Goal: Information Seeking & Learning: Check status

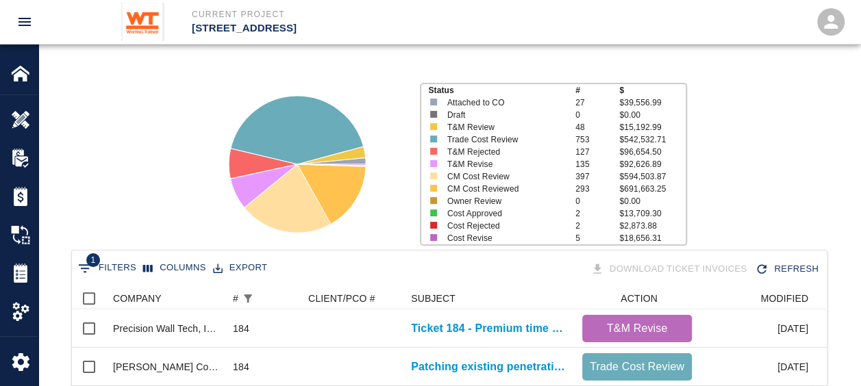
scroll to position [137, 0]
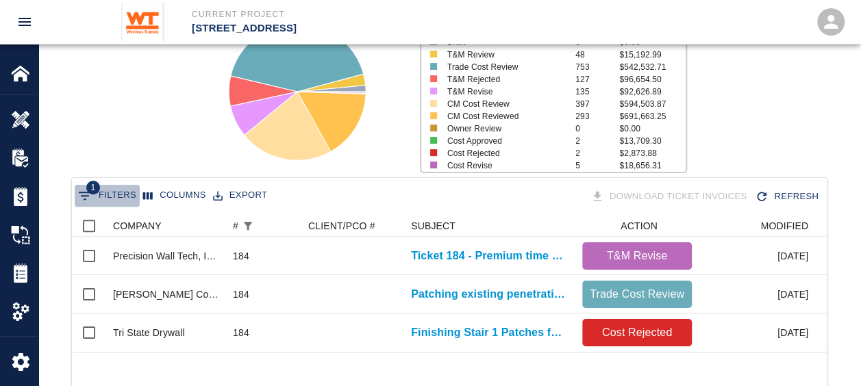
click at [118, 188] on button "1 Filters" at bounding box center [107, 196] width 65 height 22
select select "number"
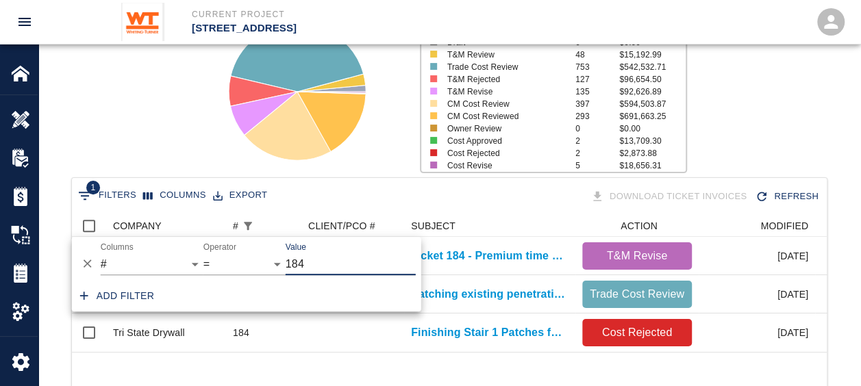
drag, startPoint x: 318, startPoint y: 267, endPoint x: 215, endPoint y: 264, distance: 102.8
click at [215, 264] on div "And Or Columns COMPANY ID # CLIENT/PCO # SUBJECT DESCRIPTION ACTION WORK MODIFI…" at bounding box center [246, 259] width 349 height 44
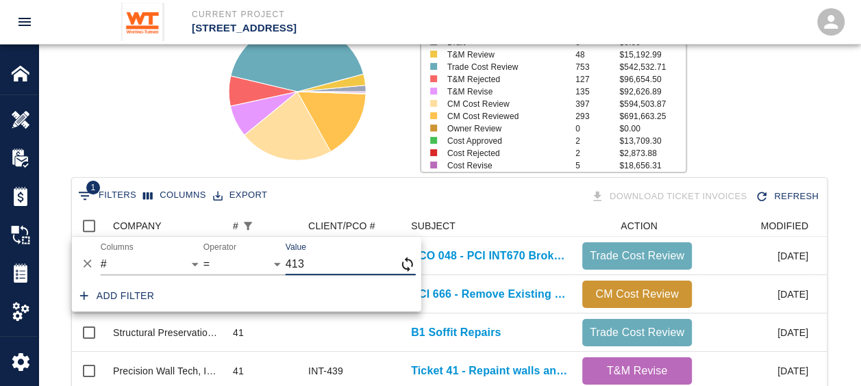
scroll to position [291, 744]
type input "413"
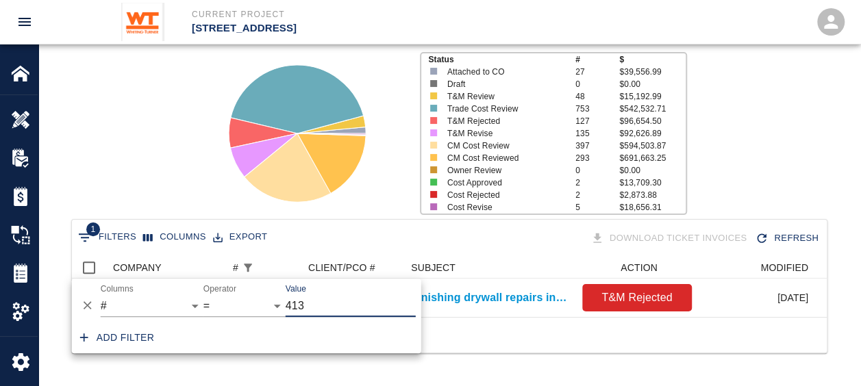
scroll to position [60, 744]
click at [482, 227] on div "Download Ticket Invoices Refresh" at bounding box center [636, 239] width 375 height 24
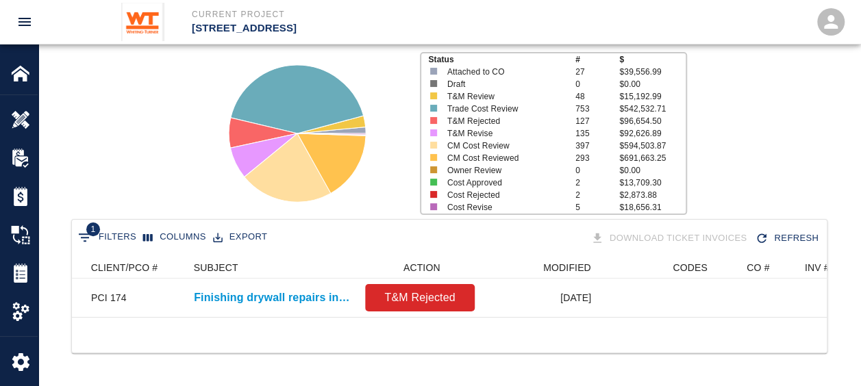
scroll to position [0, 0]
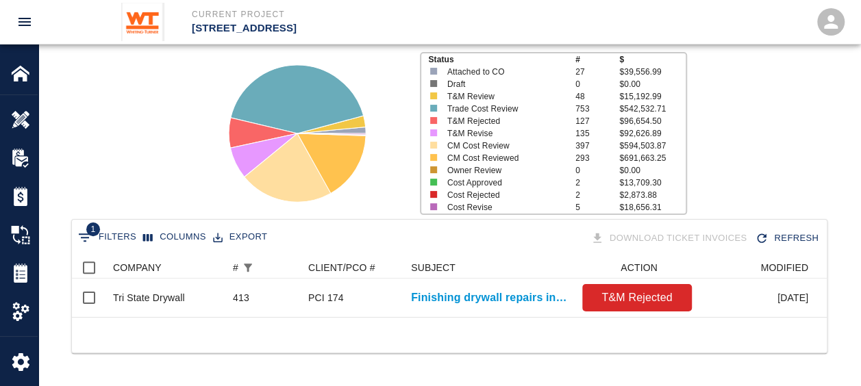
click at [92, 230] on icon "Show filters" at bounding box center [85, 238] width 16 height 16
select select "number"
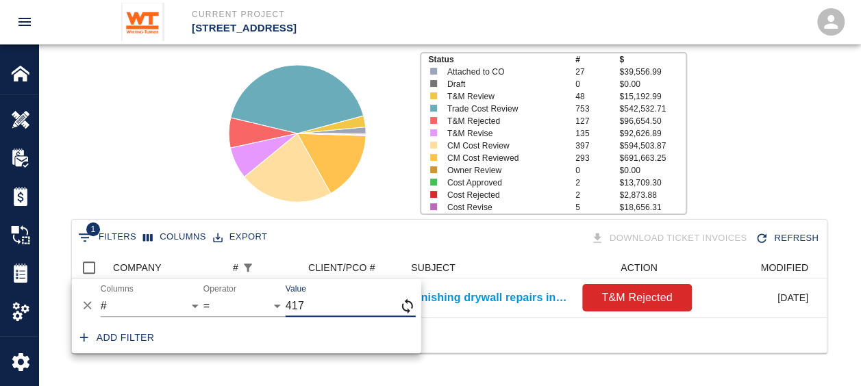
type input "417"
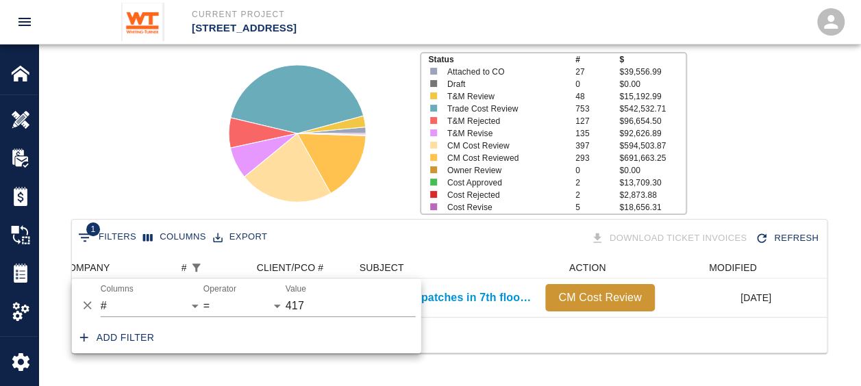
scroll to position [0, 53]
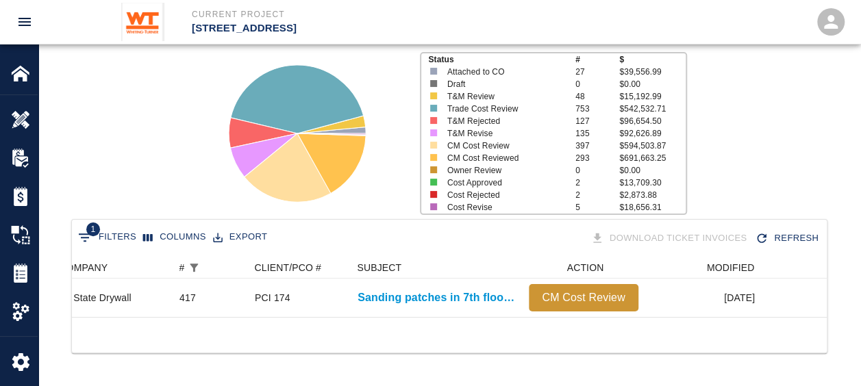
click at [545, 348] on div at bounding box center [449, 335] width 755 height 36
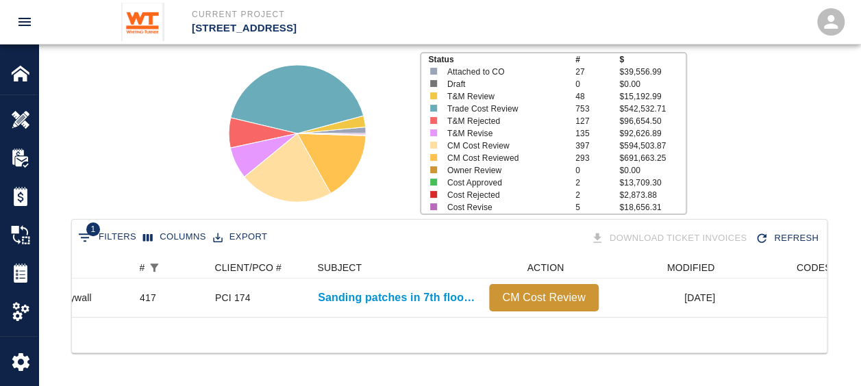
scroll to position [0, 0]
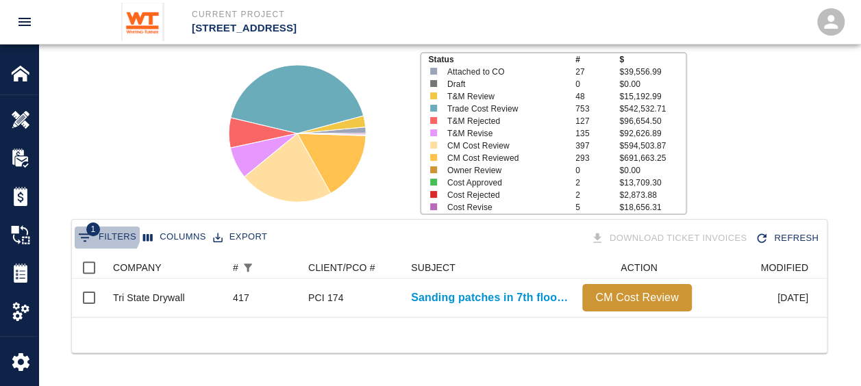
click at [100, 227] on button "1 Filters" at bounding box center [107, 238] width 65 height 22
select select "number"
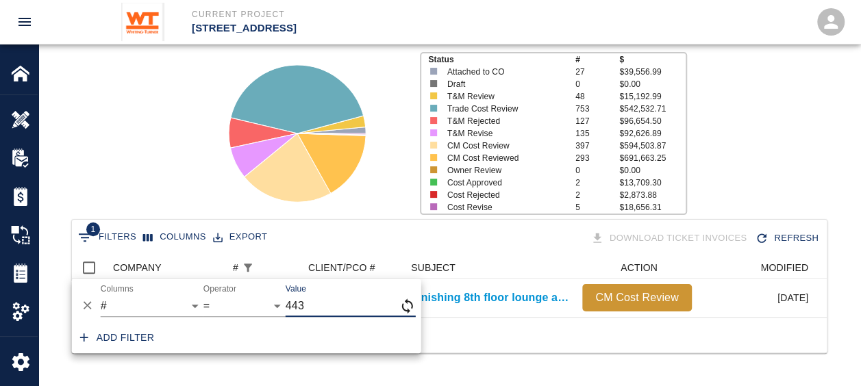
type input "443"
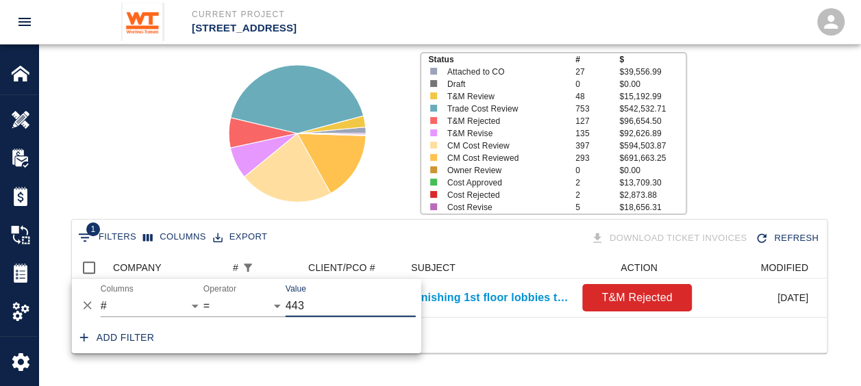
click at [582, 364] on div "1 Filters Columns Export Download Ticket Invoices Refresh COMPANY # CLIENT/PCO …" at bounding box center [449, 303] width 822 height 168
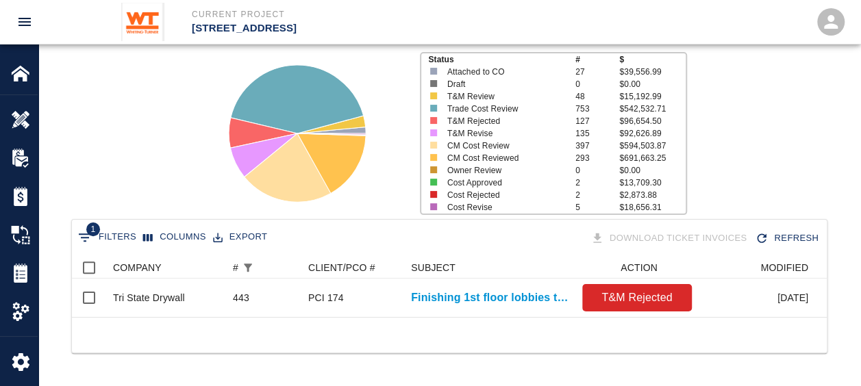
click at [78, 230] on icon "Show filters" at bounding box center [85, 238] width 16 height 16
select select "number"
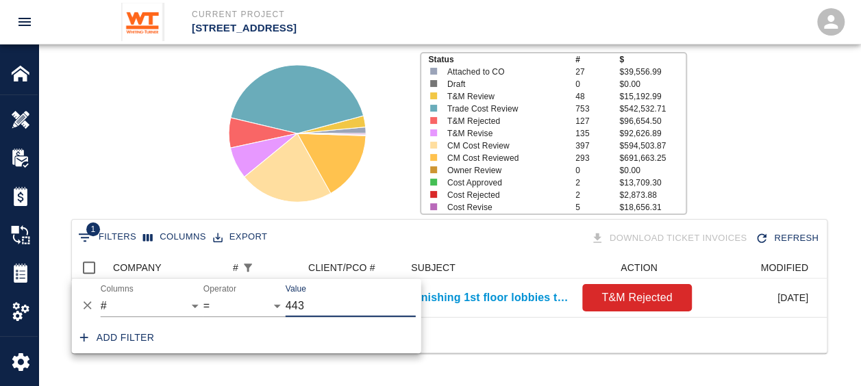
drag, startPoint x: 314, startPoint y: 297, endPoint x: 302, endPoint y: 298, distance: 12.4
click at [302, 298] on input "443" at bounding box center [351, 306] width 130 height 22
type input "413"
click at [505, 360] on div "1 Filters Columns Export Download Ticket Invoices Refresh COMPANY # CLIENT/PCO …" at bounding box center [449, 303] width 822 height 168
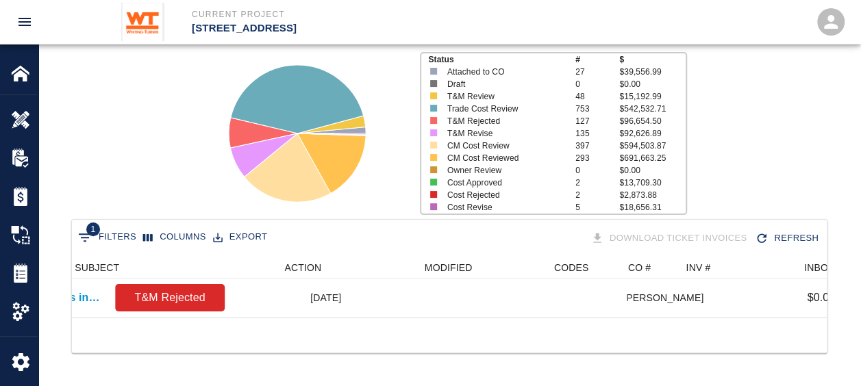
scroll to position [0, 482]
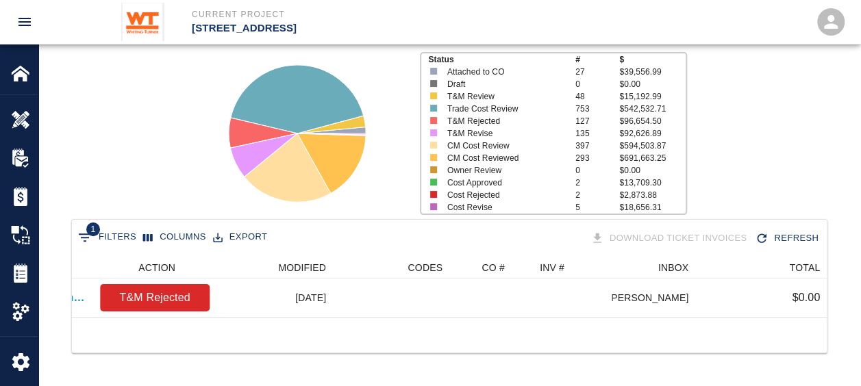
click at [79, 230] on icon "Show filters" at bounding box center [85, 238] width 16 height 16
select select "number"
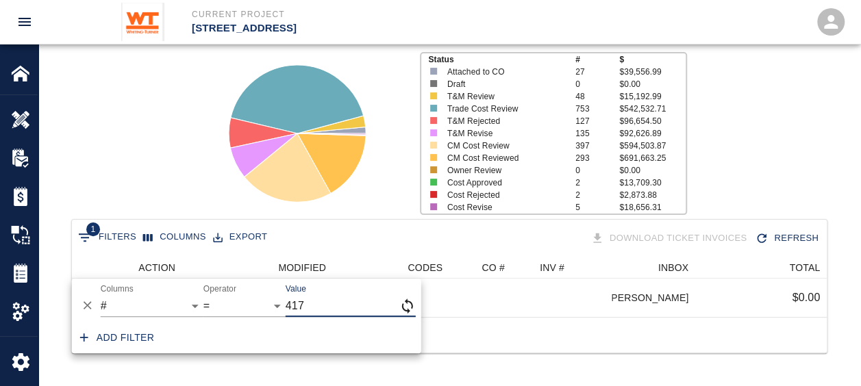
type input "417"
click at [554, 329] on div at bounding box center [449, 335] width 755 height 36
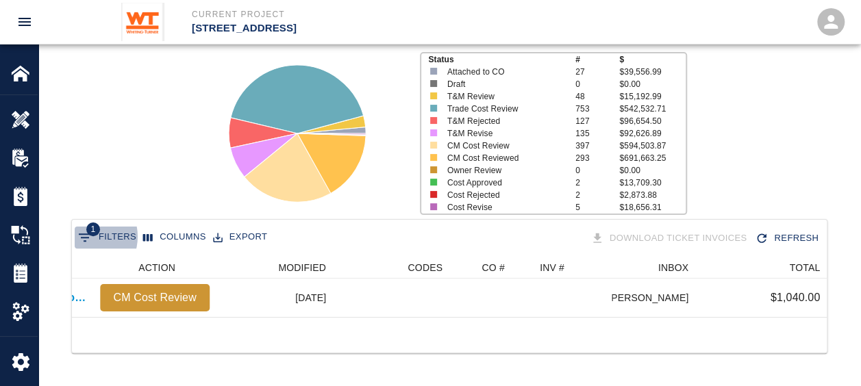
click at [88, 234] on icon "Show filters" at bounding box center [85, 238] width 12 height 8
select select "number"
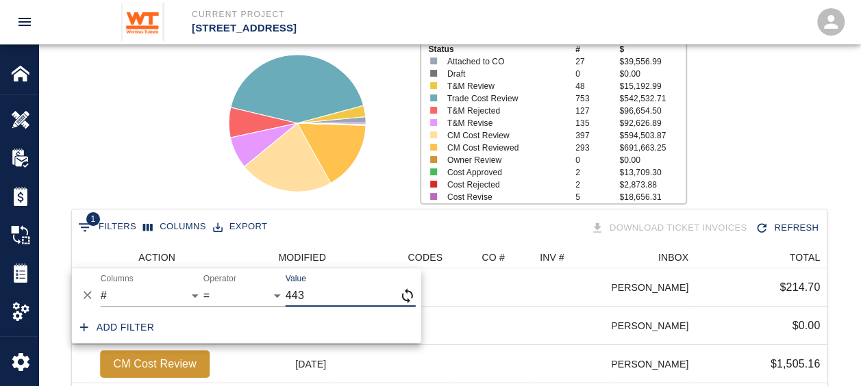
scroll to position [11, 11]
type input "443"
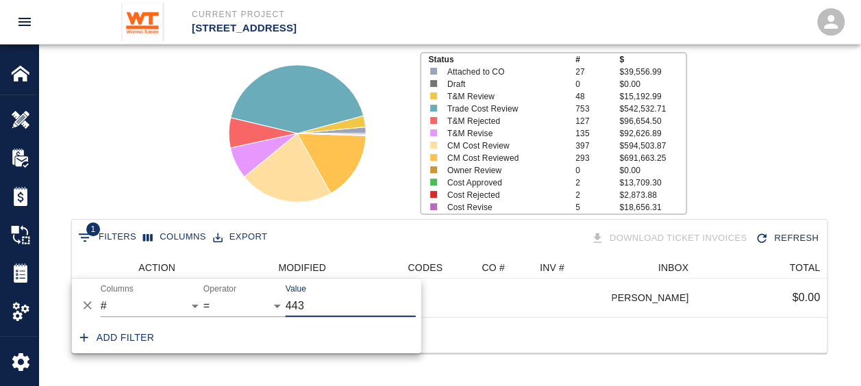
scroll to position [60, 744]
drag, startPoint x: 469, startPoint y: 336, endPoint x: 312, endPoint y: 384, distance: 164.1
click at [462, 336] on div at bounding box center [449, 335] width 755 height 36
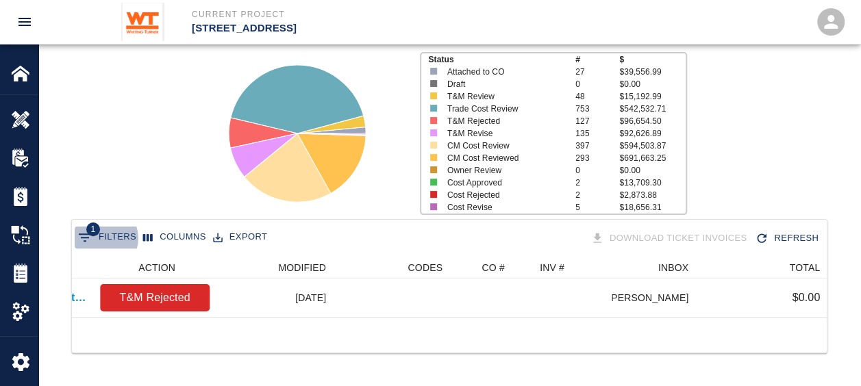
click at [101, 227] on button "1 Filters" at bounding box center [107, 238] width 65 height 22
select select "number"
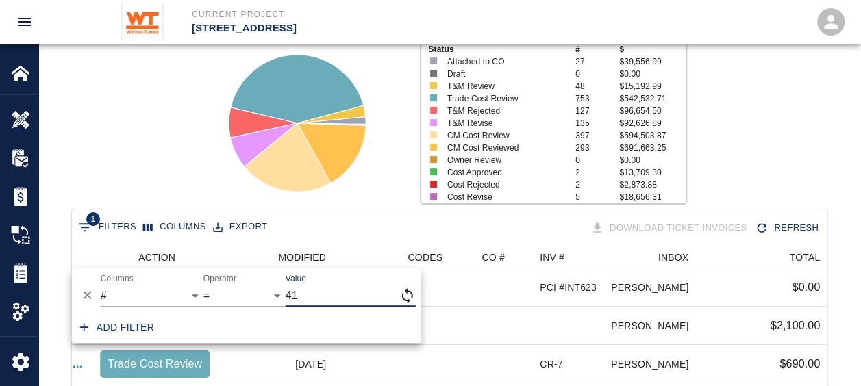
scroll to position [11, 11]
type input "413"
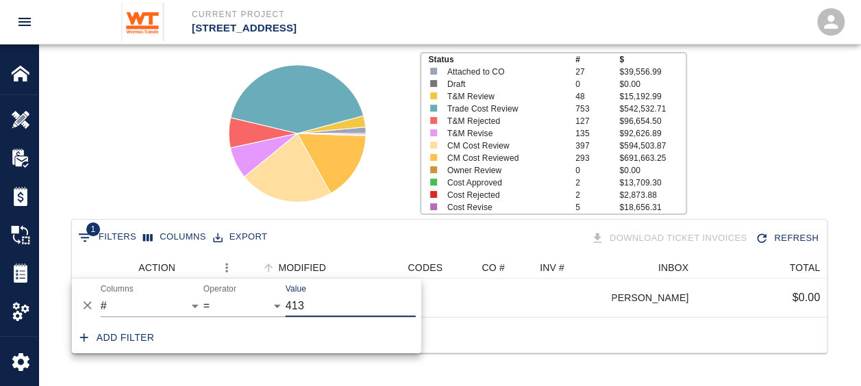
scroll to position [60, 744]
click at [507, 333] on div at bounding box center [449, 335] width 755 height 36
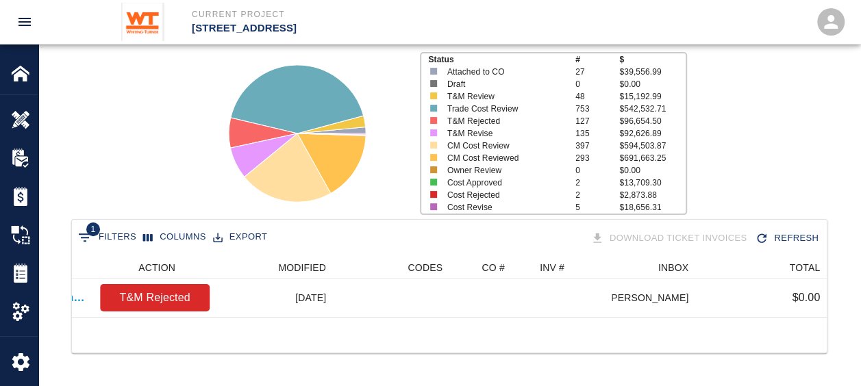
click at [92, 225] on span "1" at bounding box center [93, 230] width 14 height 14
select select "number"
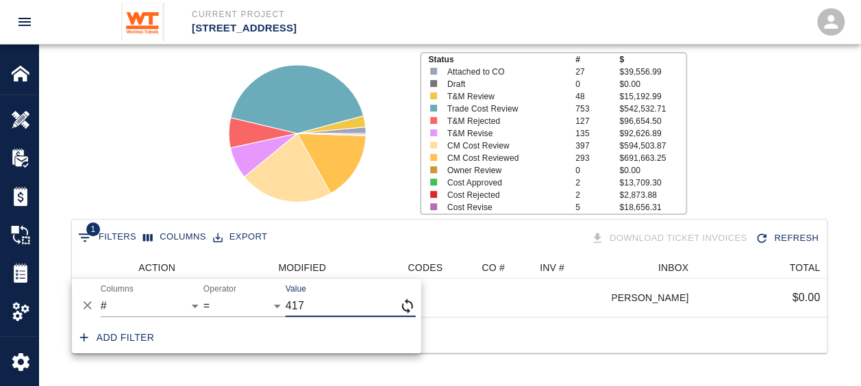
type input "417"
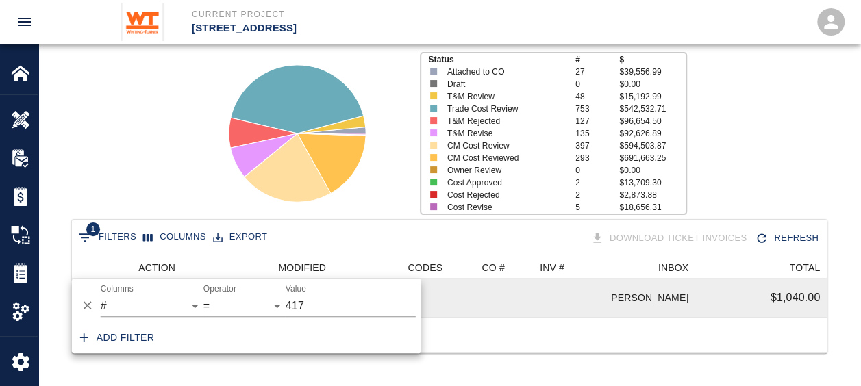
drag, startPoint x: 501, startPoint y: 319, endPoint x: 513, endPoint y: 306, distance: 18.0
click at [502, 319] on div at bounding box center [449, 335] width 755 height 36
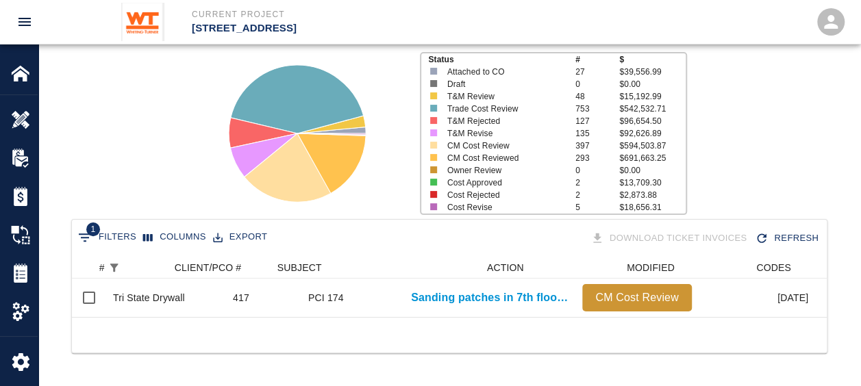
scroll to position [0, 460]
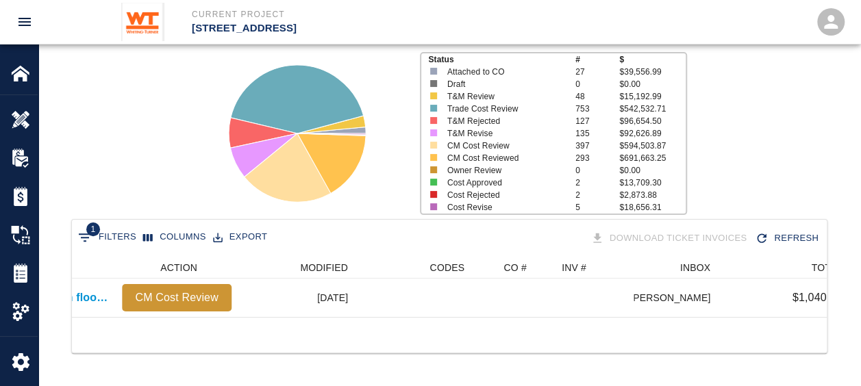
drag, startPoint x: 711, startPoint y: 321, endPoint x: 637, endPoint y: 333, distance: 75.6
click at [637, 333] on div at bounding box center [449, 335] width 755 height 36
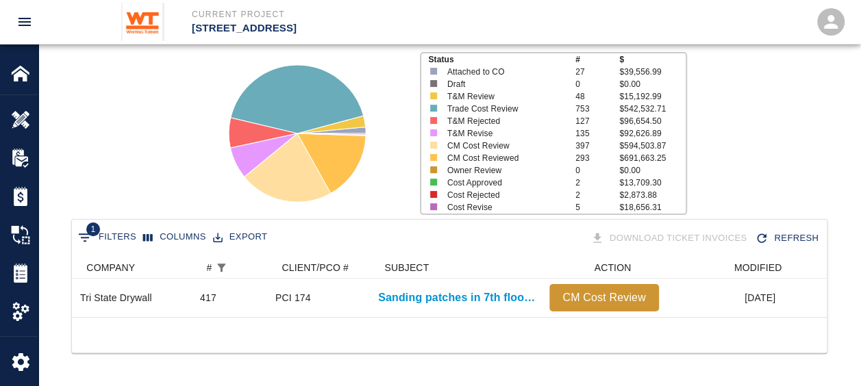
scroll to position [0, 0]
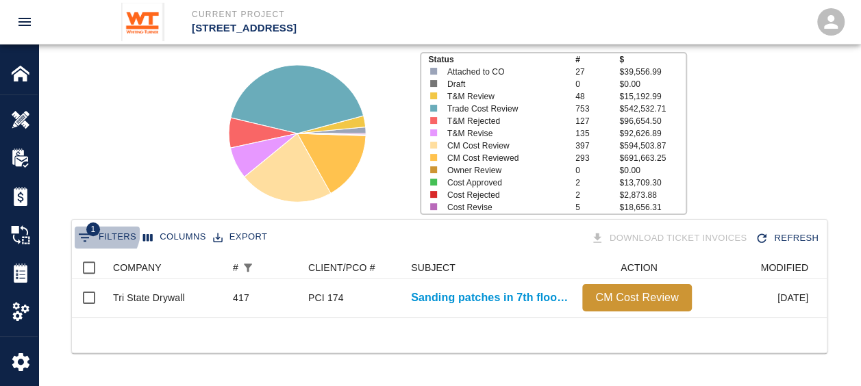
click at [97, 223] on span "1" at bounding box center [93, 230] width 14 height 14
select select "number"
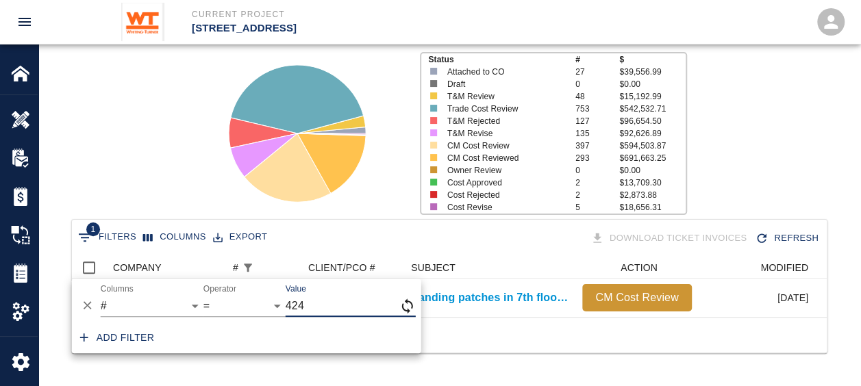
type input "424"
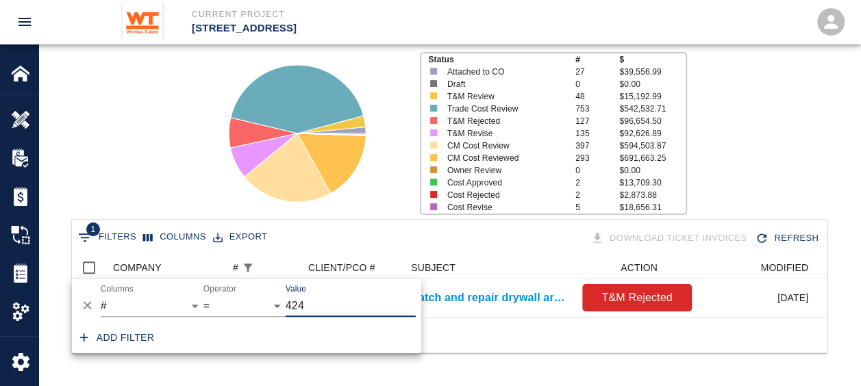
click at [493, 358] on div "1 Filters Columns Export Download Ticket Invoices Refresh COMPANY # CLIENT/PCO …" at bounding box center [449, 303] width 822 height 168
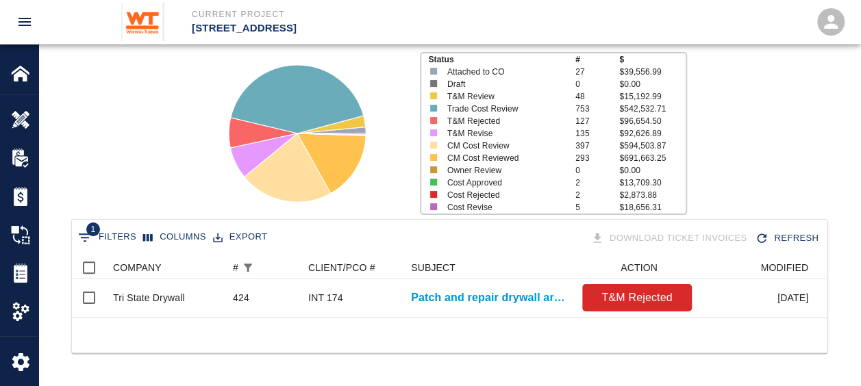
click at [104, 233] on button "1 Filters" at bounding box center [107, 238] width 65 height 22
select select "number"
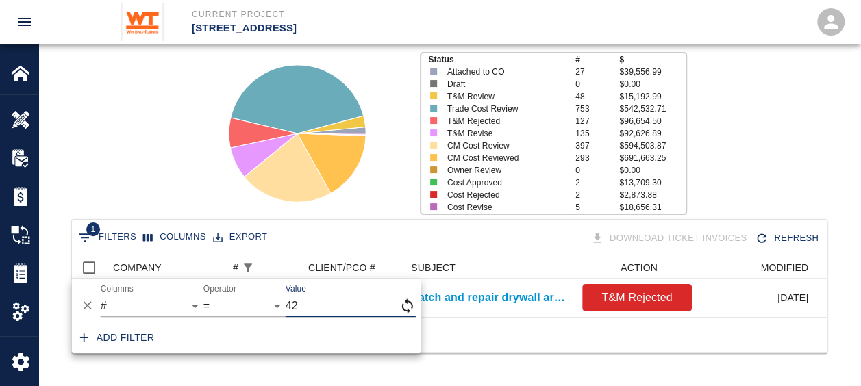
type input "4"
type input "174"
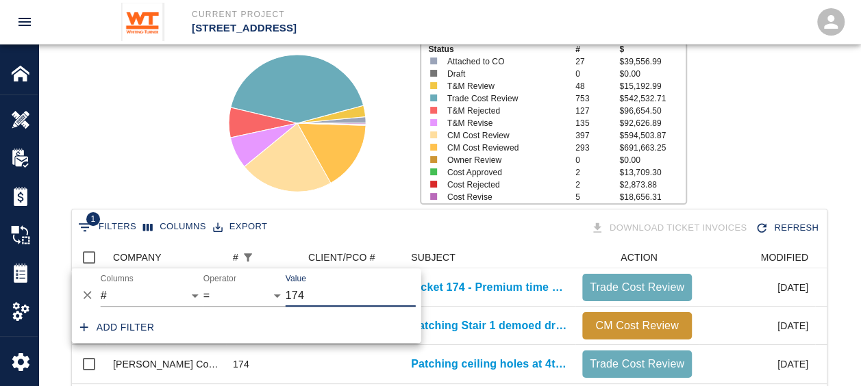
scroll to position [137, 744]
click at [422, 237] on div "1 Filters Columns Export Download Ticket Invoices Refresh" at bounding box center [450, 229] width 750 height 24
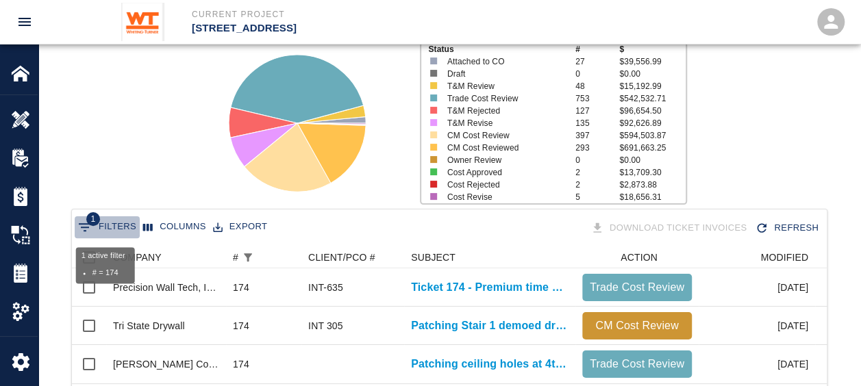
click at [115, 229] on button "1 Filters" at bounding box center [107, 228] width 65 height 22
select select "number"
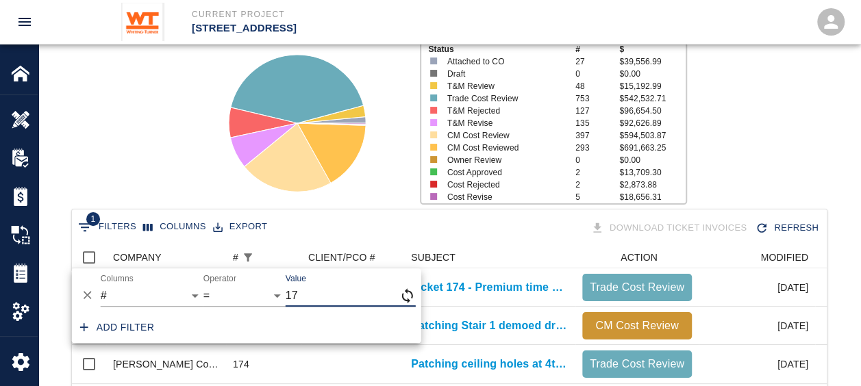
type input "1"
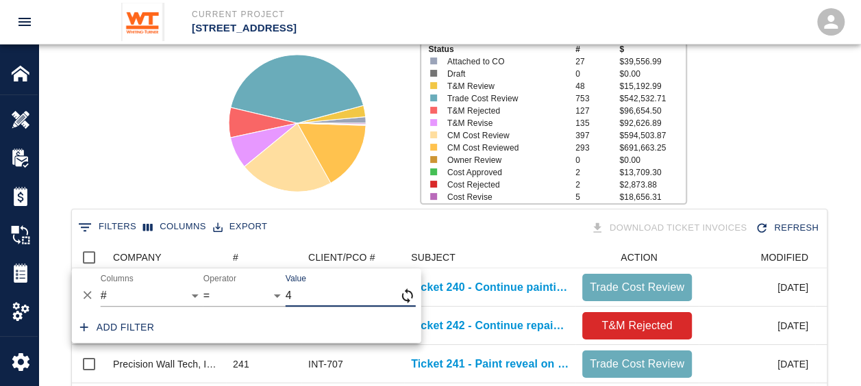
scroll to position [789, 744]
type input "417"
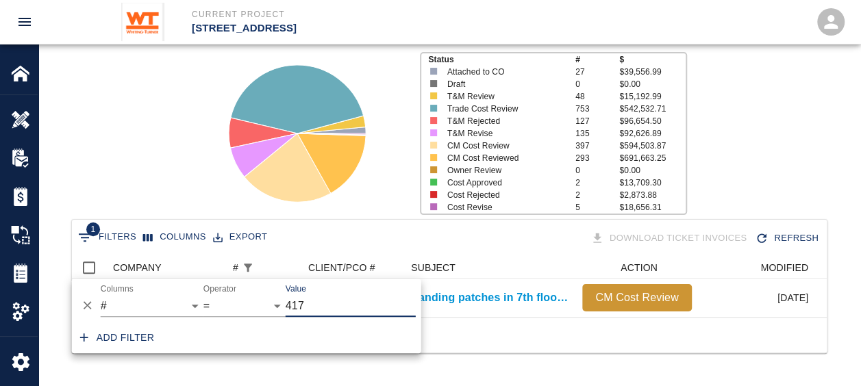
scroll to position [60, 744]
click at [553, 344] on div at bounding box center [449, 335] width 755 height 36
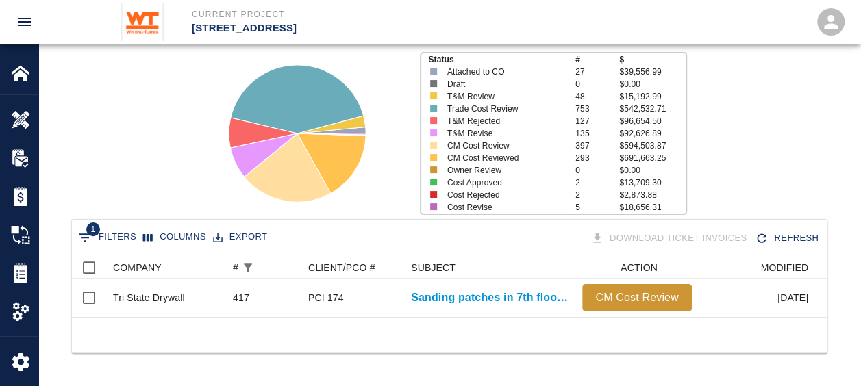
drag, startPoint x: 425, startPoint y: 318, endPoint x: 436, endPoint y: 319, distance: 11.0
click at [436, 319] on div at bounding box center [449, 335] width 755 height 36
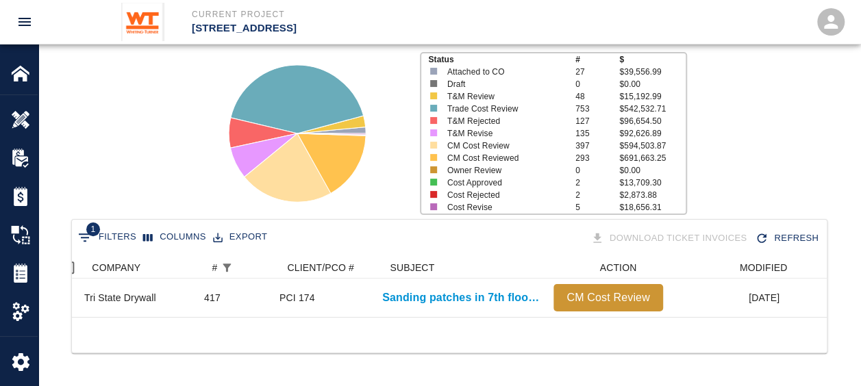
scroll to position [0, 0]
